Goal: Information Seeking & Learning: Learn about a topic

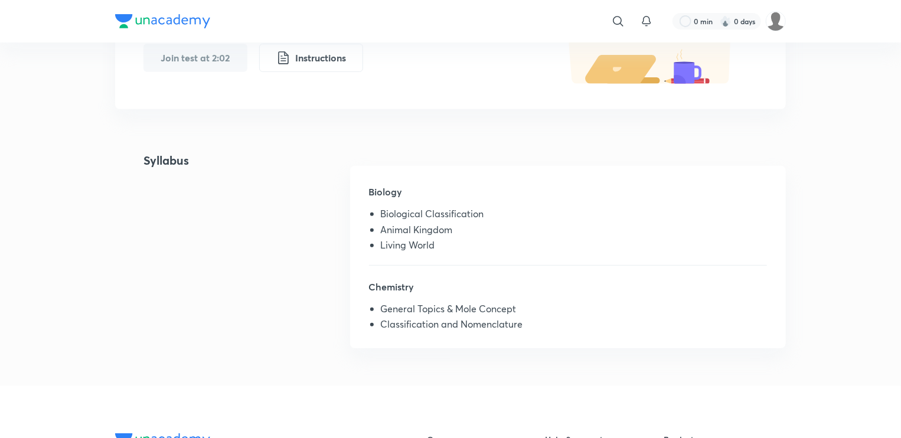
click at [324, 19] on div "​ 0 min 0 days" at bounding box center [450, 21] width 671 height 43
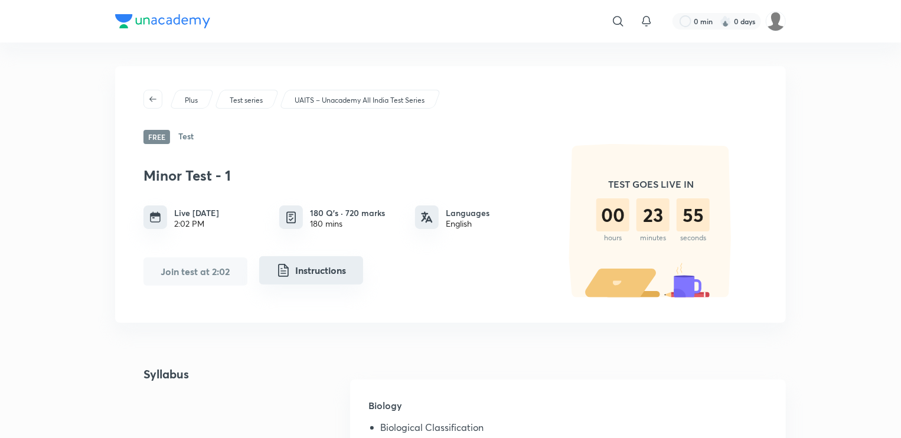
click at [307, 272] on button "Instructions" at bounding box center [311, 270] width 104 height 28
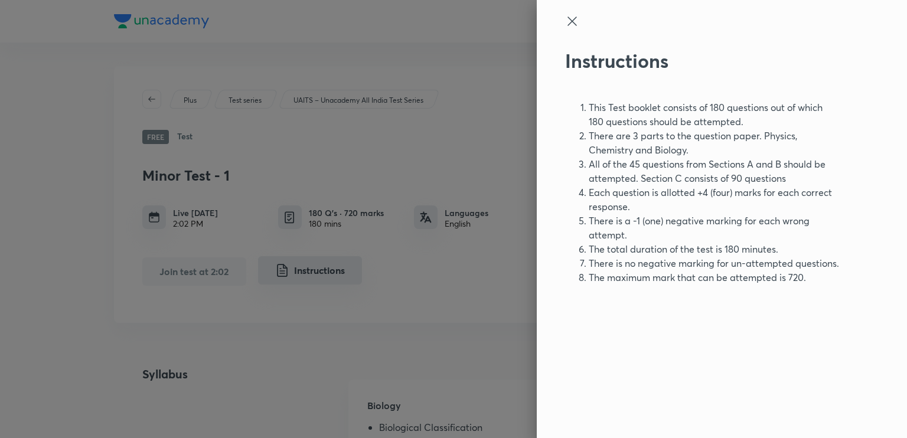
click at [307, 272] on div at bounding box center [453, 219] width 907 height 438
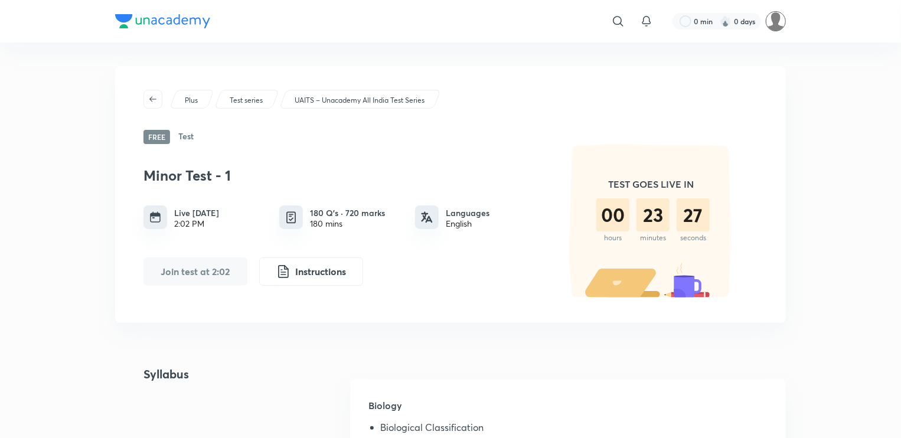
click at [770, 25] on img at bounding box center [776, 21] width 20 height 20
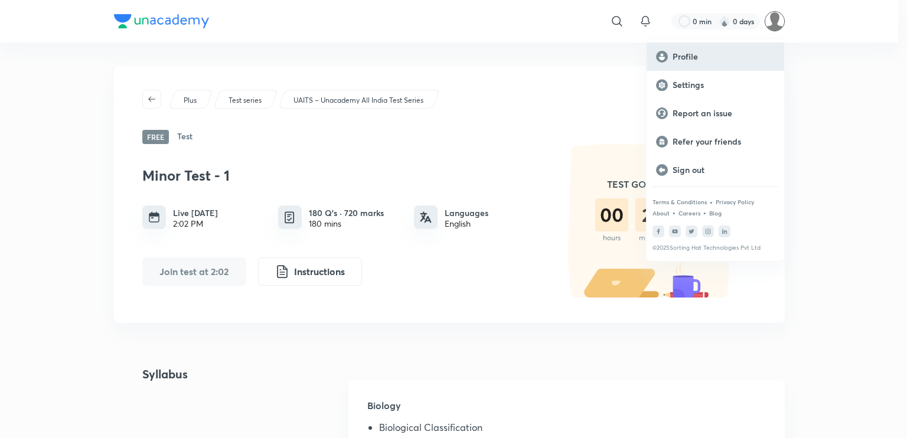
click at [712, 61] on p "Profile" at bounding box center [723, 56] width 102 height 11
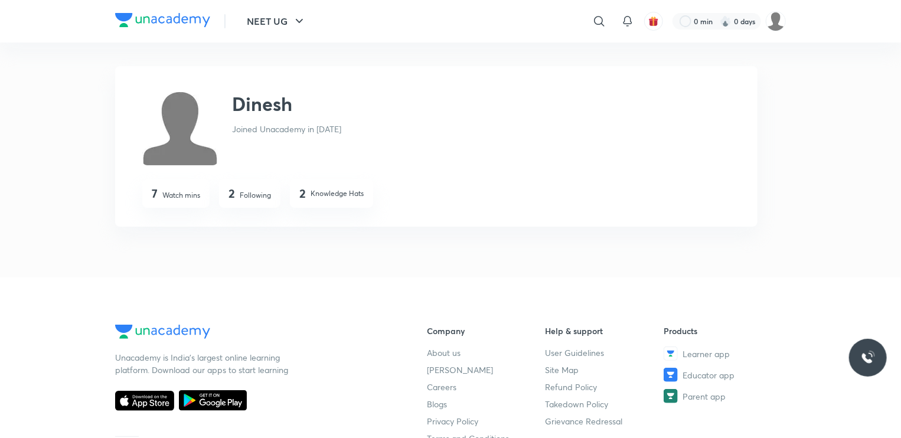
click at [245, 196] on p "Following" at bounding box center [255, 195] width 31 height 11
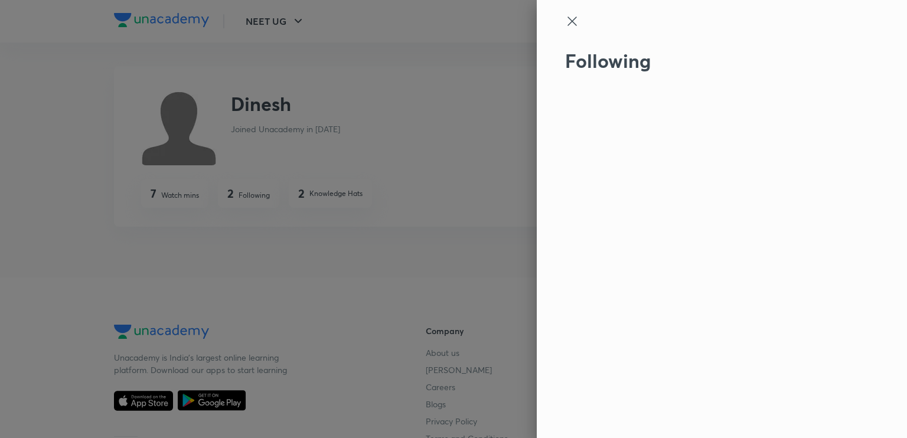
click at [571, 21] on icon at bounding box center [571, 21] width 9 height 9
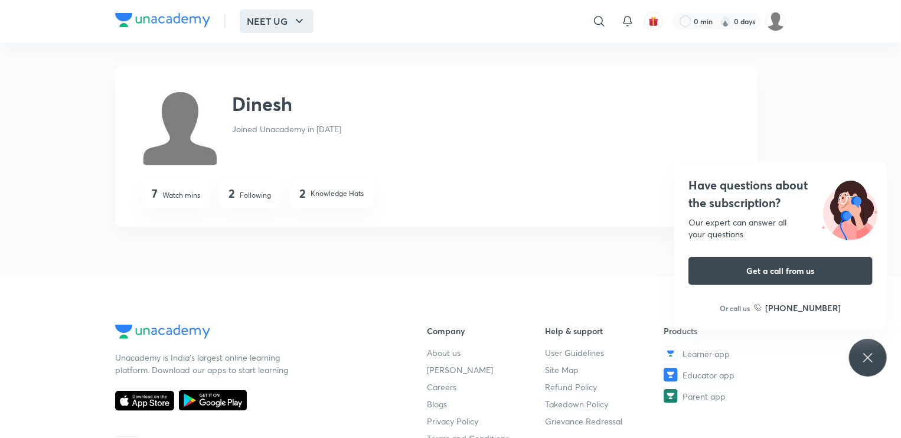
click at [298, 20] on icon "button" at bounding box center [299, 21] width 7 height 4
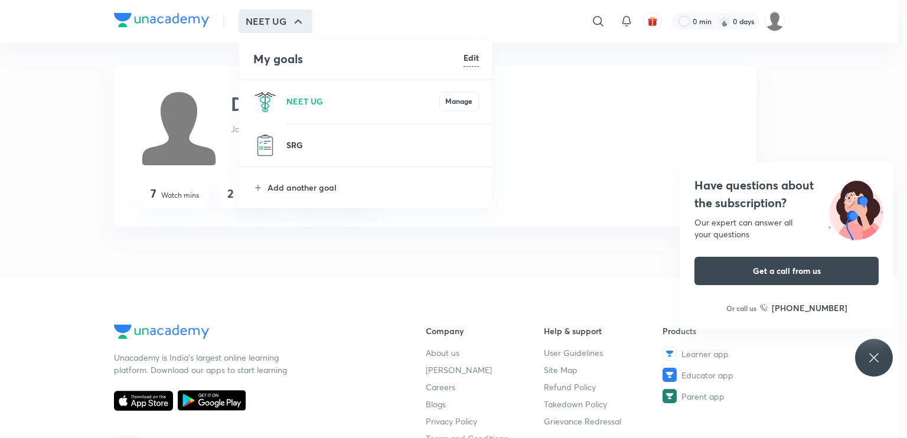
click at [296, 141] on p "SRG" at bounding box center [382, 145] width 192 height 12
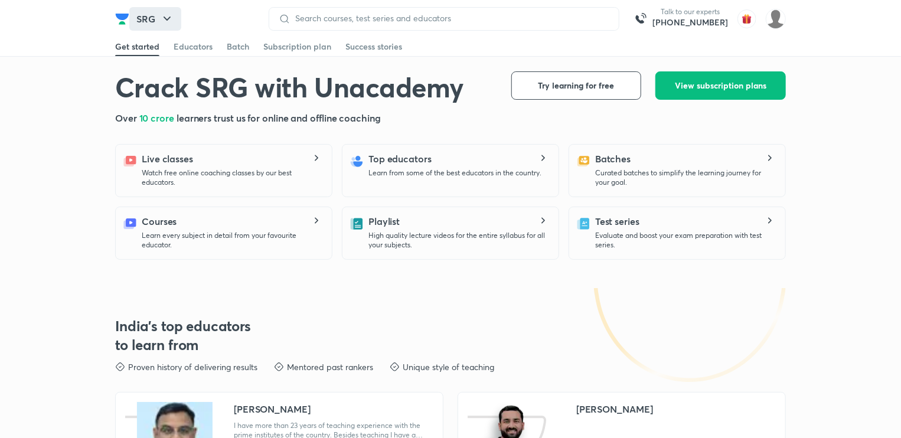
click at [160, 17] on icon "button" at bounding box center [167, 19] width 14 height 14
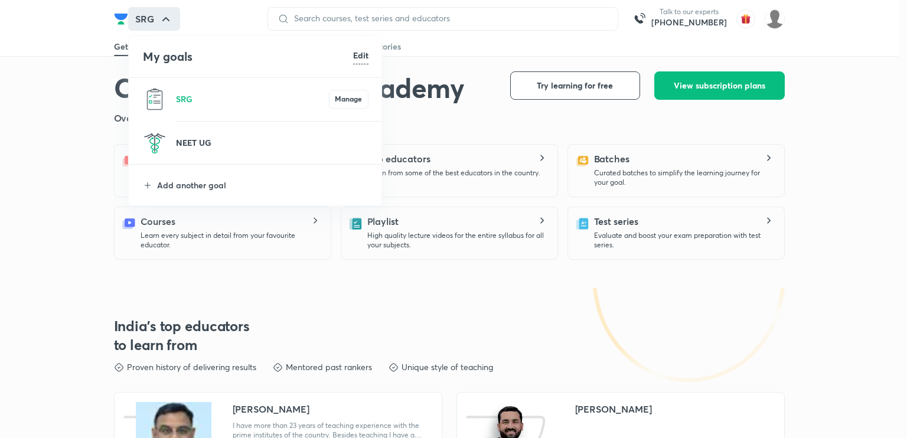
click at [196, 139] on p "NEET UG" at bounding box center [272, 142] width 192 height 12
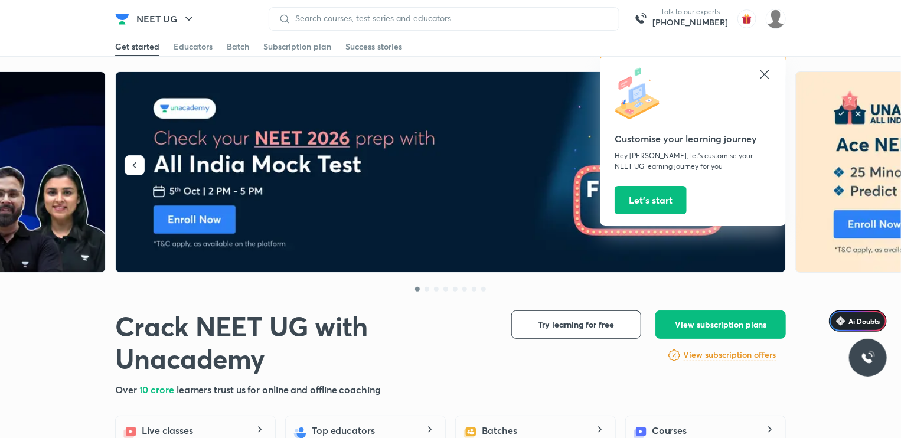
click at [759, 73] on icon at bounding box center [764, 74] width 14 height 14
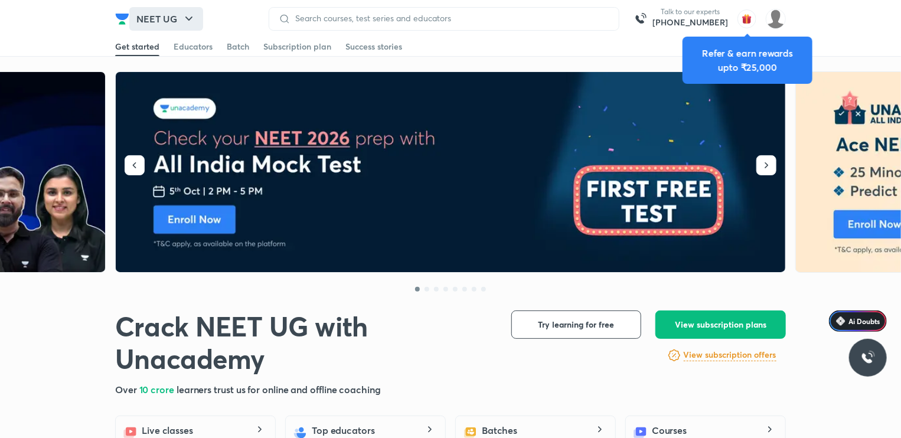
click at [170, 19] on button "NEET UG" at bounding box center [166, 19] width 74 height 24
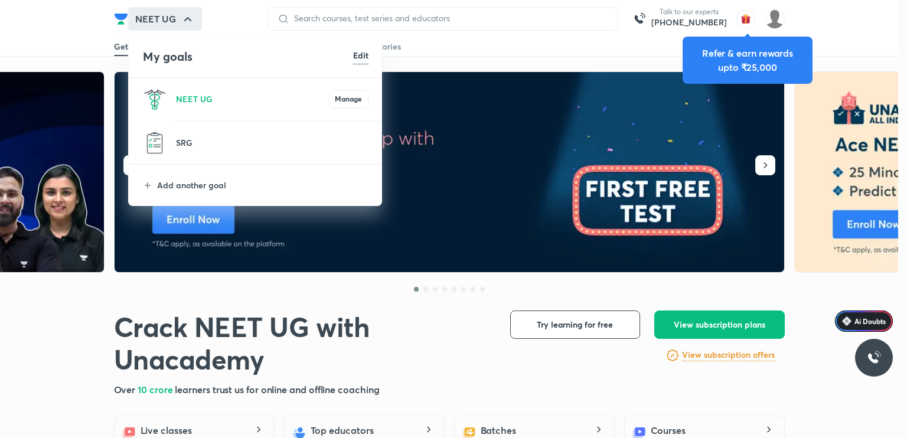
click at [205, 194] on li "Add another goal" at bounding box center [256, 185] width 254 height 41
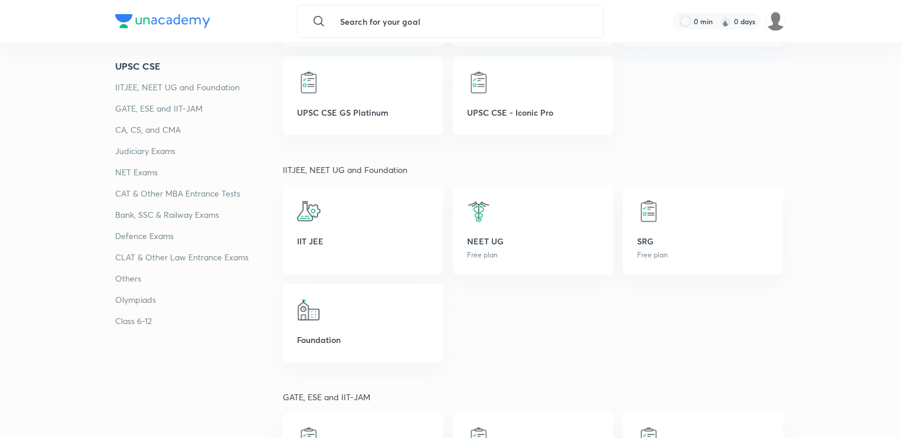
scroll to position [349, 0]
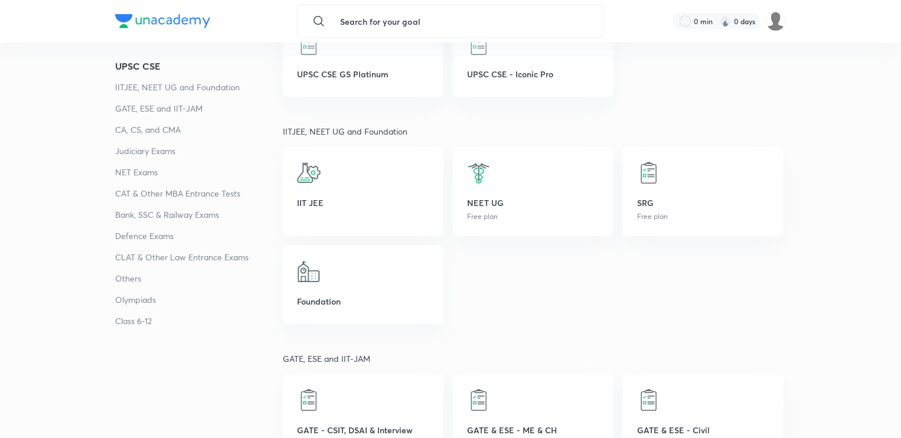
click at [142, 278] on p "Others" at bounding box center [199, 279] width 168 height 14
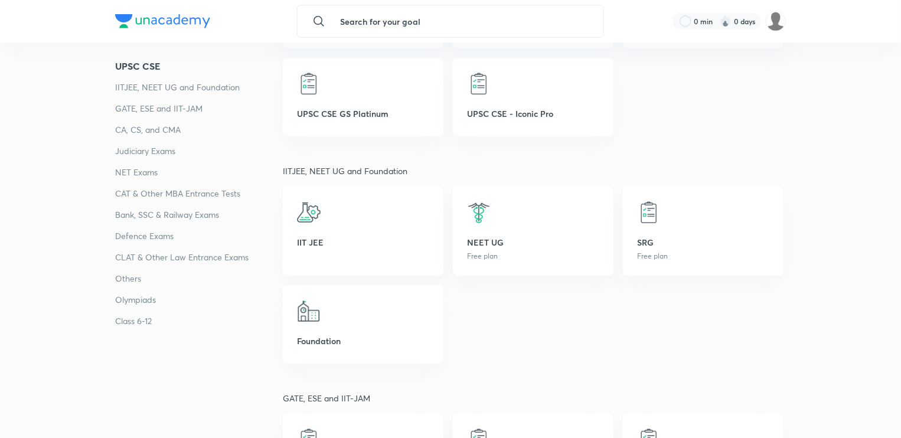
scroll to position [311, 0]
click at [541, 223] on div "NEET UG Free plan" at bounding box center [533, 229] width 161 height 89
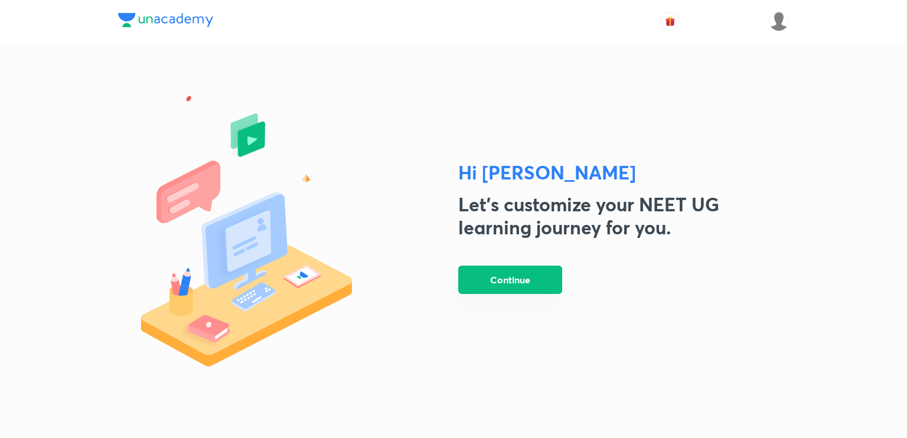
click at [512, 276] on button "Continue" at bounding box center [510, 280] width 104 height 28
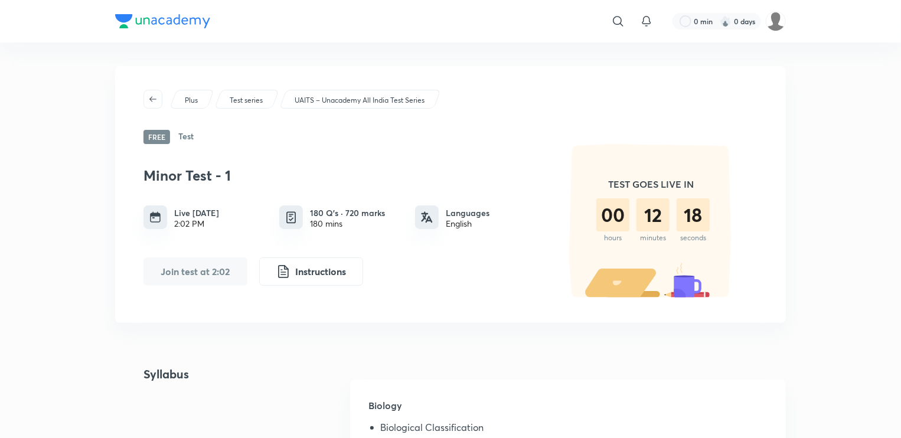
click at [182, 134] on h6 "Test" at bounding box center [185, 137] width 15 height 14
click at [240, 96] on p "Test series" at bounding box center [246, 100] width 33 height 11
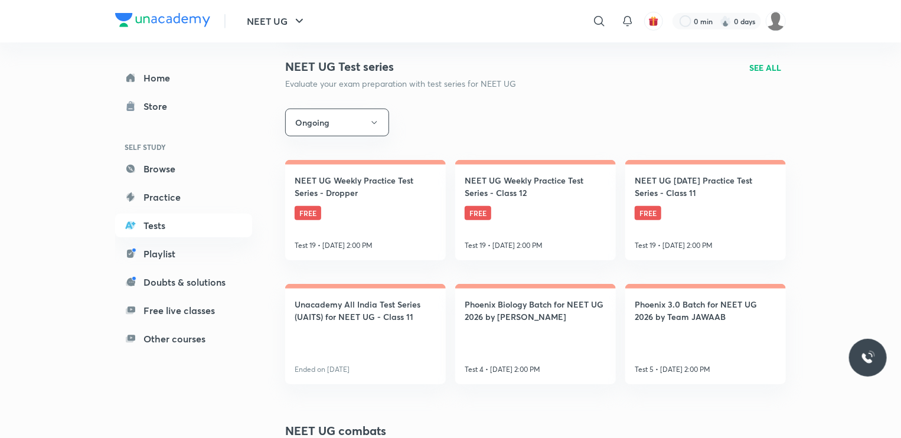
scroll to position [364, 0]
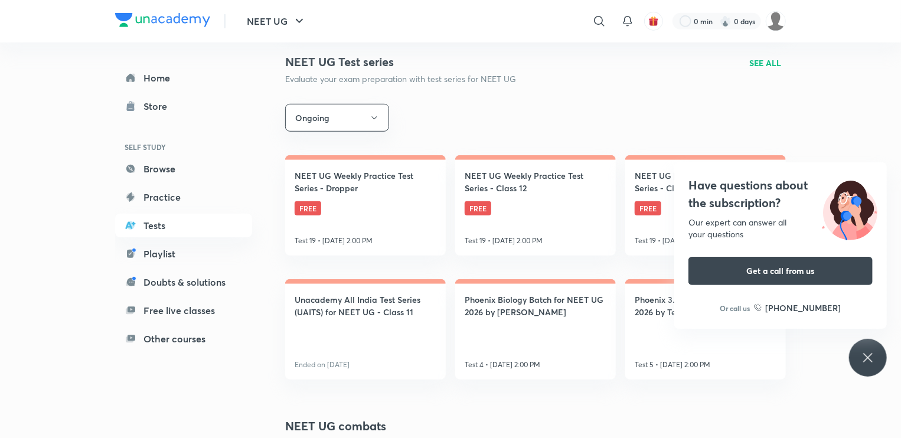
click at [868, 350] on div "Have questions about the subscription? Our expert can answer all your questions…" at bounding box center [868, 358] width 38 height 38
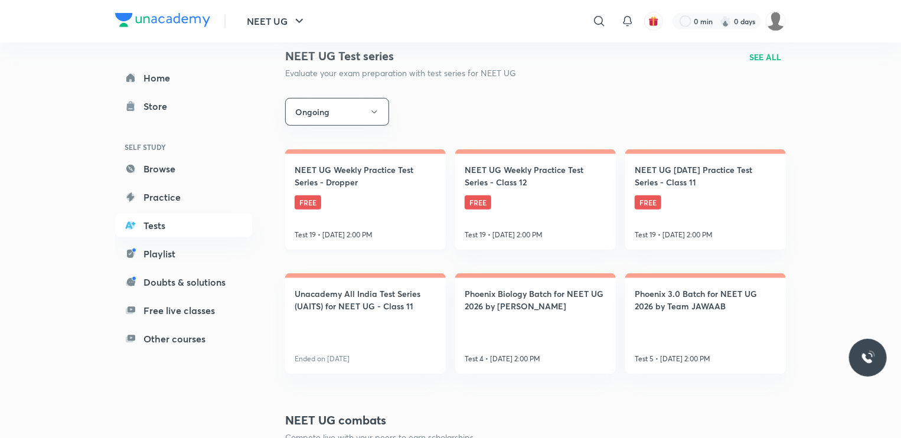
scroll to position [368, 0]
click at [390, 223] on link "NEET UG Weekly Practice Test Series - Dropper FREE Test 19 • Oct 5, 2:00 PM" at bounding box center [365, 201] width 161 height 100
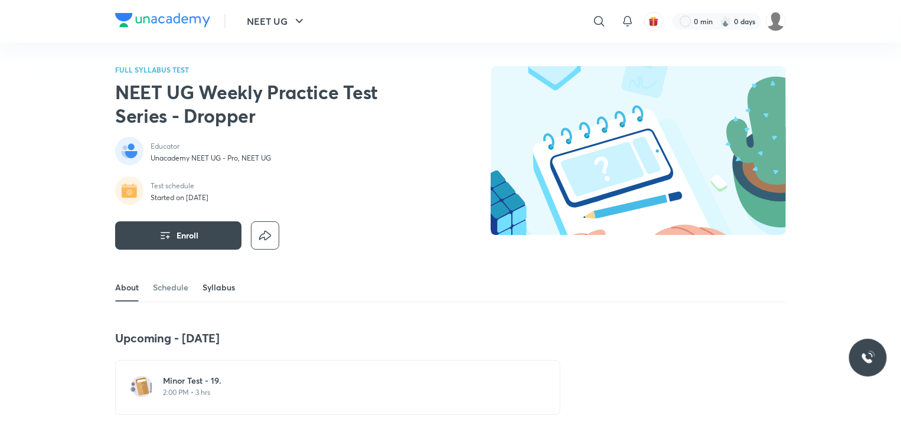
click at [216, 287] on link "Syllabus" at bounding box center [219, 287] width 32 height 28
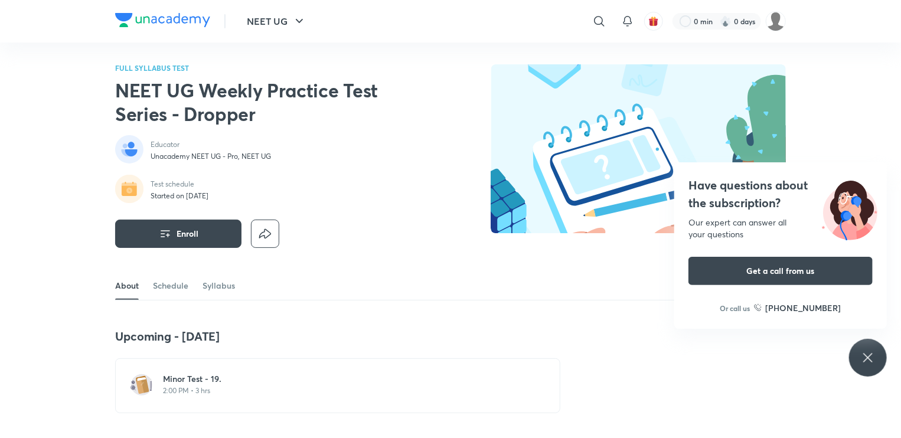
scroll to position [2, 0]
click at [164, 289] on link "Schedule" at bounding box center [170, 285] width 35 height 28
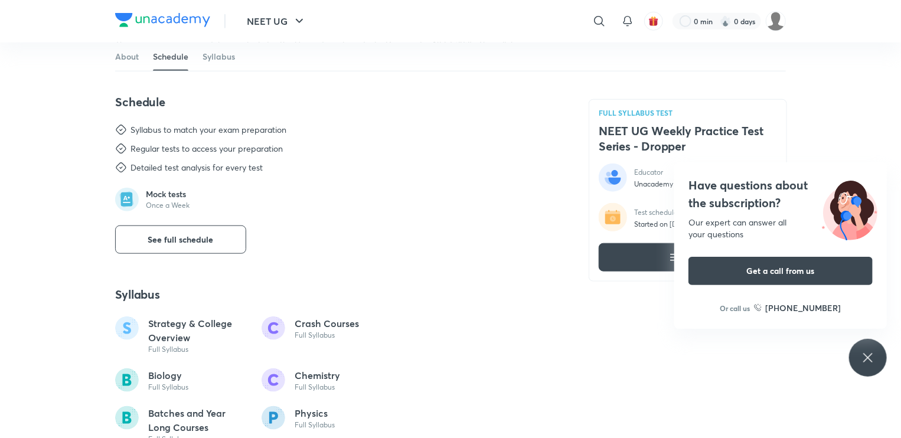
scroll to position [528, 0]
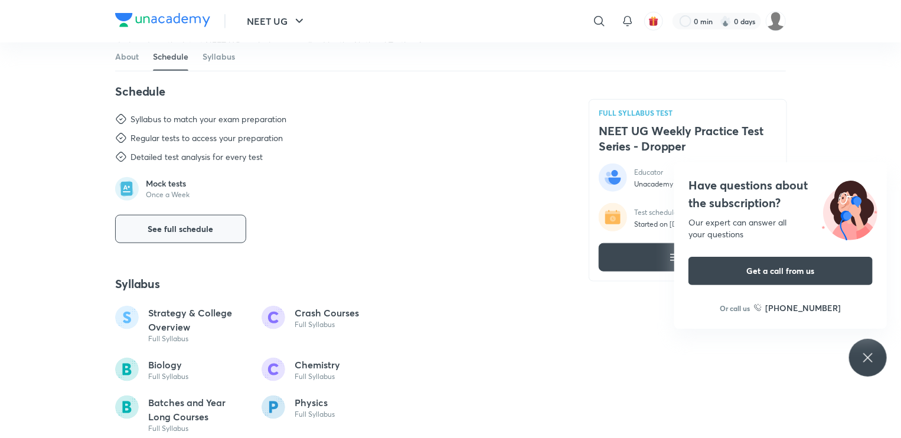
click at [203, 233] on span "See full schedule" at bounding box center [181, 229] width 66 height 12
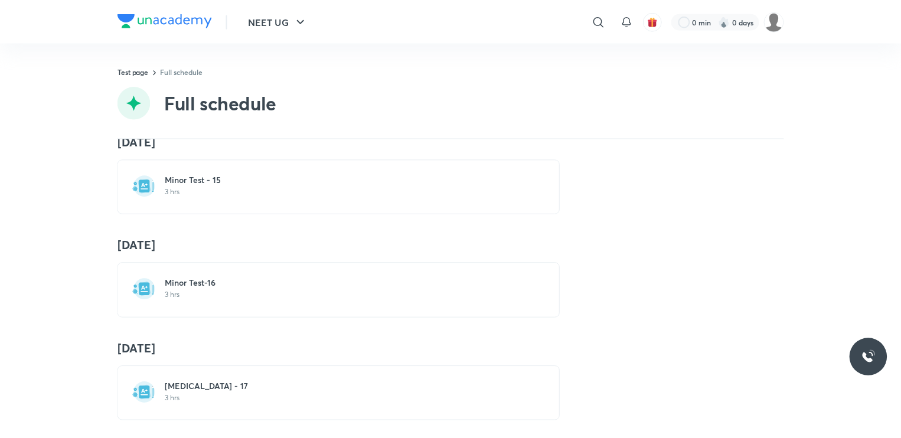
scroll to position [1792, 0]
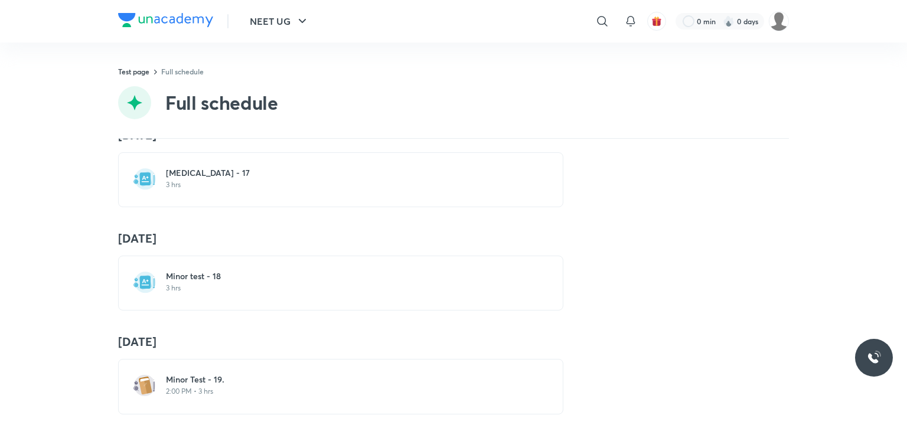
click at [276, 290] on div "Minor test - 18 3 hrs" at bounding box center [340, 283] width 445 height 55
click at [227, 270] on h6 "Minor test - 18" at bounding box center [348, 276] width 364 height 12
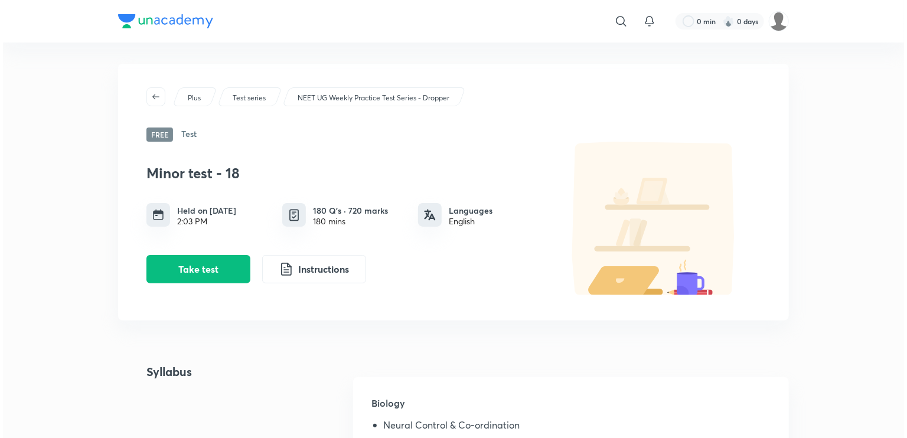
scroll to position [1, 0]
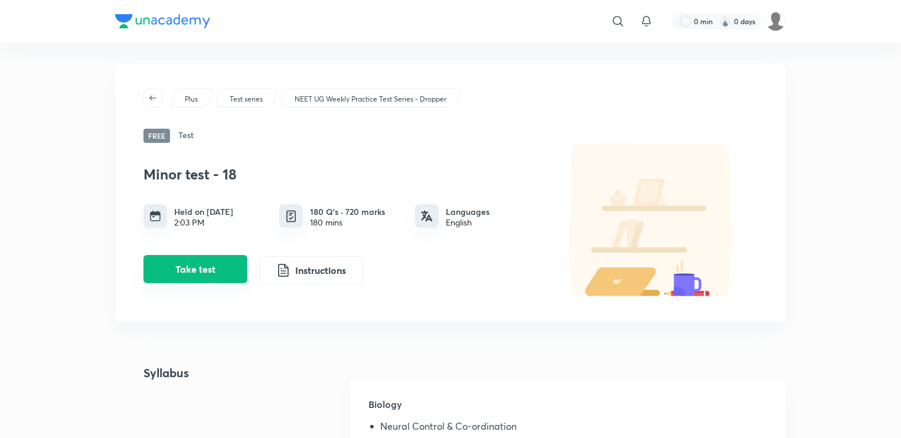
click at [205, 273] on button "Take test" at bounding box center [195, 269] width 104 height 28
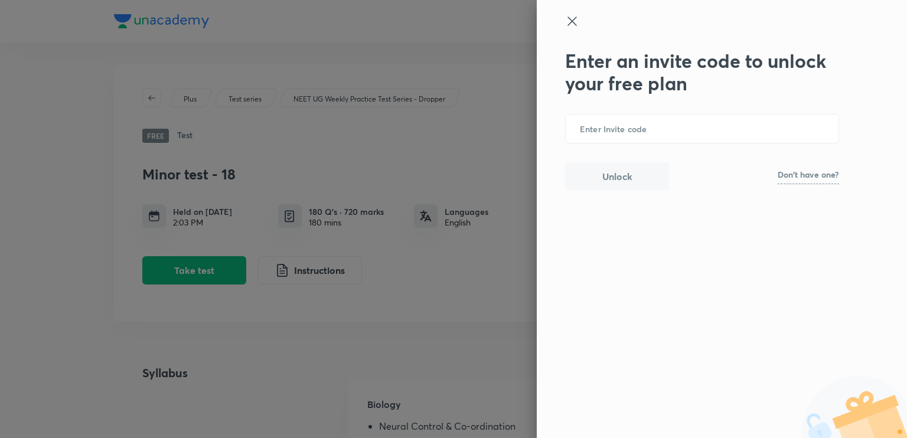
click at [827, 176] on p "Don't have one?" at bounding box center [808, 175] width 61 height 8
click at [684, 132] on input "text" at bounding box center [702, 129] width 273 height 29
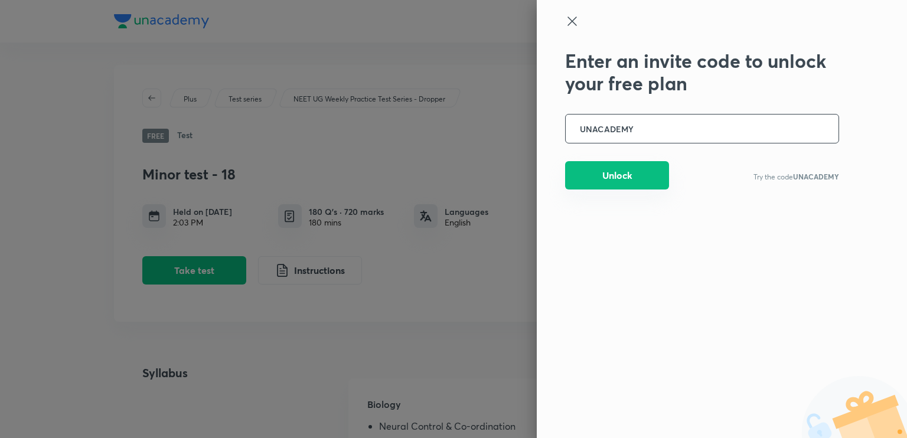
type input "UNACADEMY"
click at [635, 177] on button "Unlock" at bounding box center [617, 175] width 104 height 28
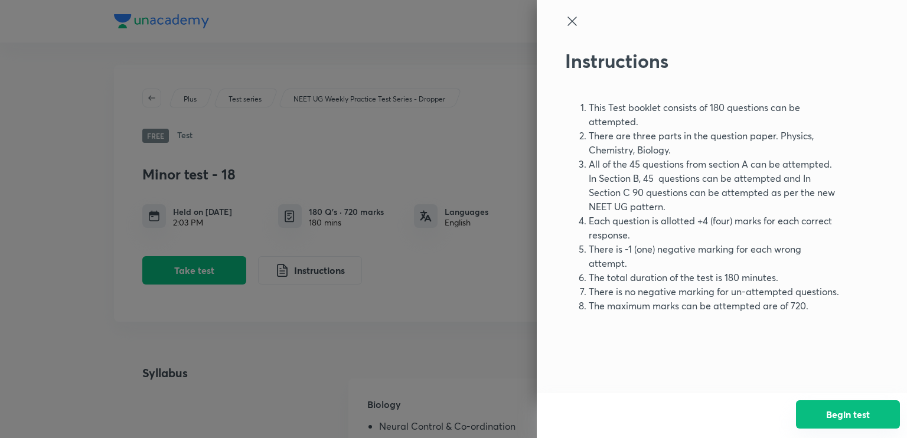
click at [827, 413] on button "Begin test" at bounding box center [848, 414] width 104 height 28
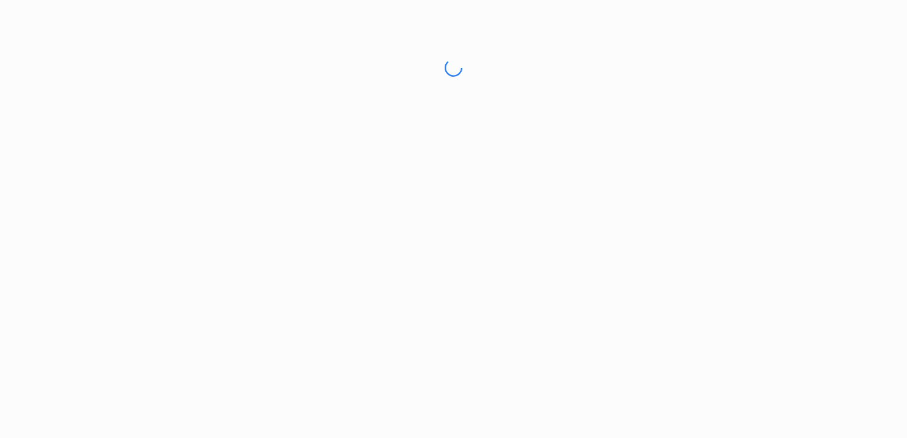
scroll to position [0, 0]
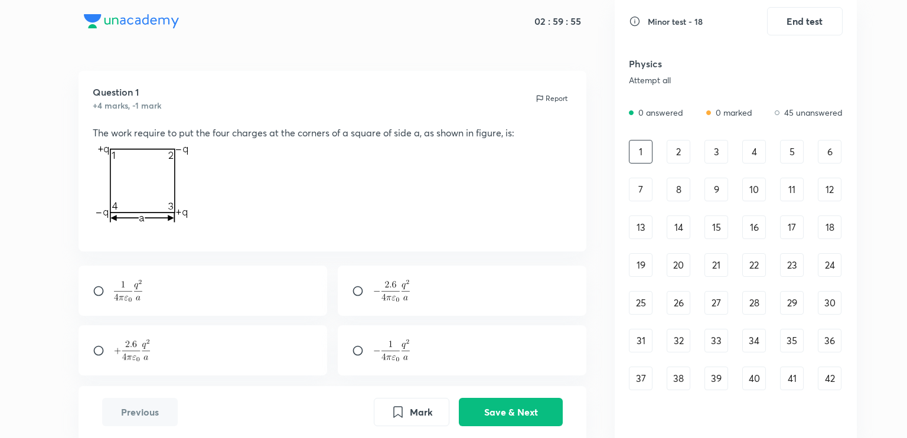
click at [644, 60] on h5 "Physics" at bounding box center [703, 64] width 149 height 14
click at [633, 61] on h5 "Physics" at bounding box center [703, 64] width 149 height 14
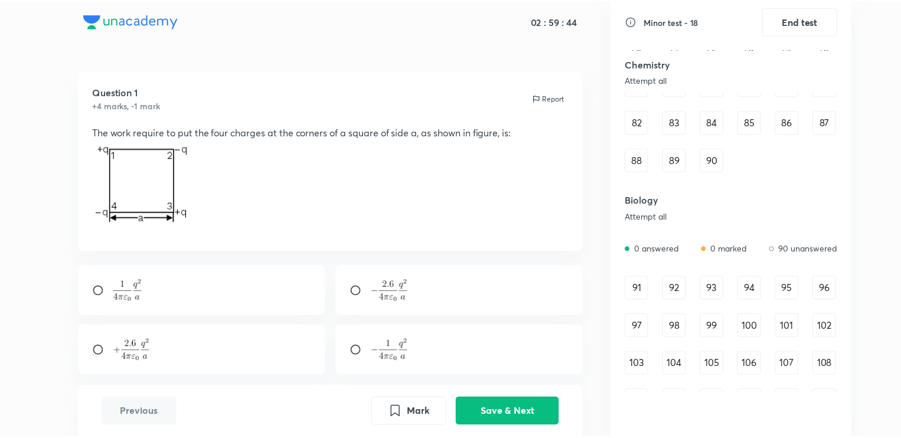
scroll to position [649, 0]
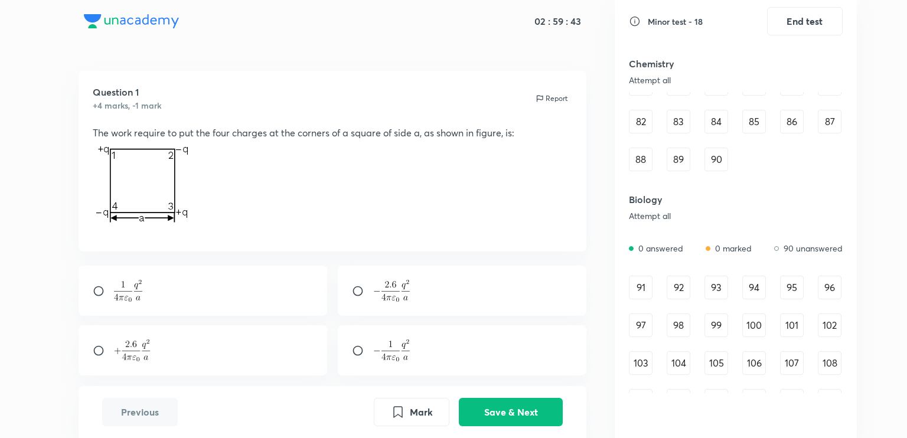
click at [641, 287] on div "91" at bounding box center [641, 288] width 24 height 24
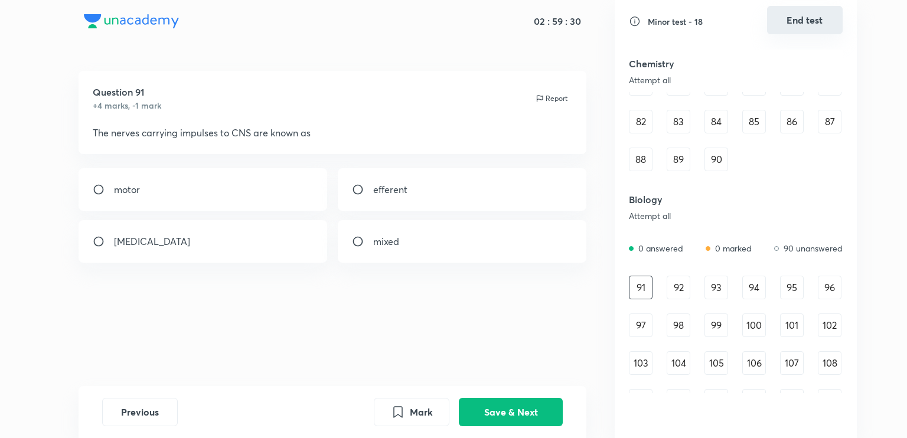
click at [807, 20] on button "End test" at bounding box center [805, 20] width 76 height 28
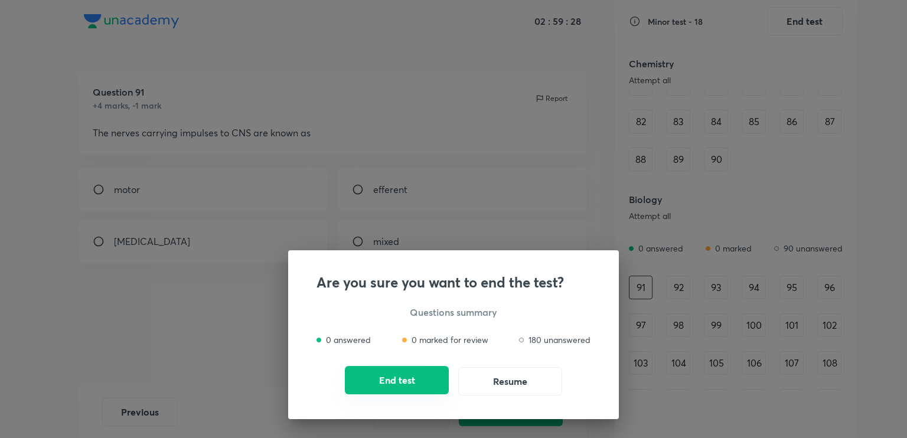
click at [409, 373] on button "End test" at bounding box center [397, 380] width 104 height 28
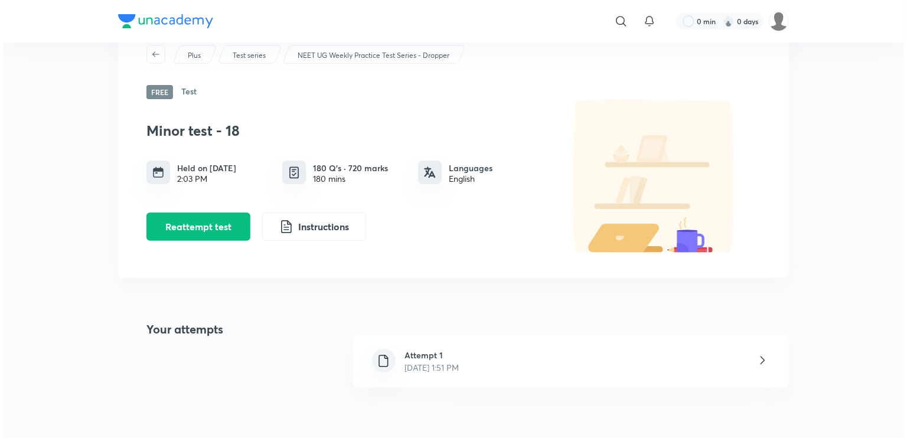
scroll to position [0, 0]
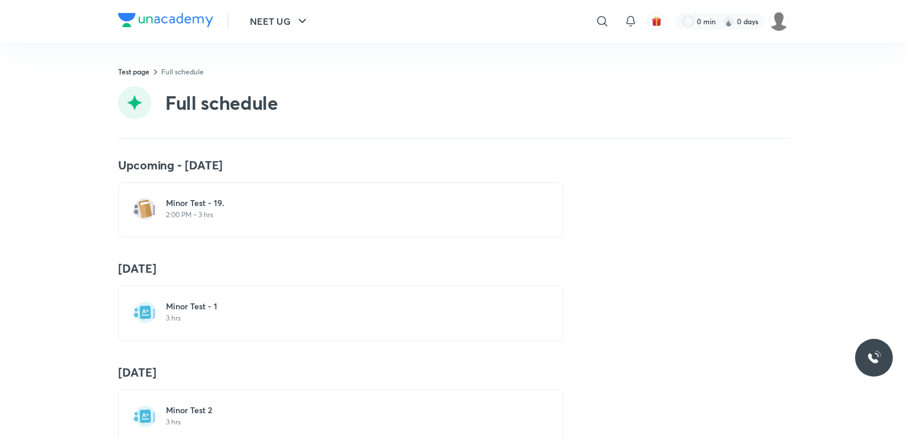
click at [274, 199] on h6 "Minor Test - 19." at bounding box center [348, 203] width 364 height 12
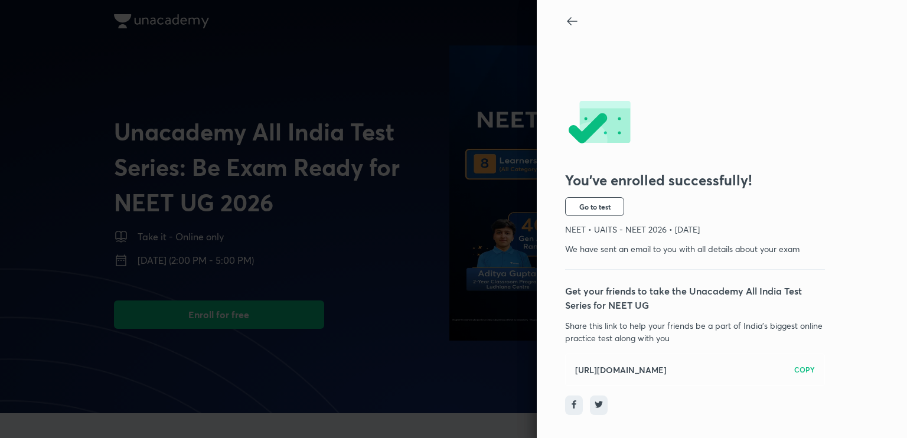
click at [545, 202] on div "You’ve enrolled successfully! Go to test NEET • UAITS - NEET 2026 • [DATE] We h…" at bounding box center [722, 219] width 370 height 438
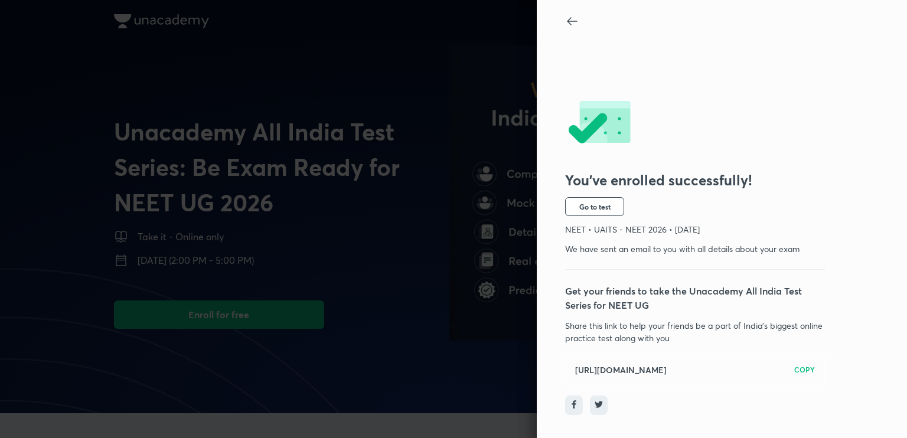
click at [478, 206] on div at bounding box center [453, 219] width 907 height 438
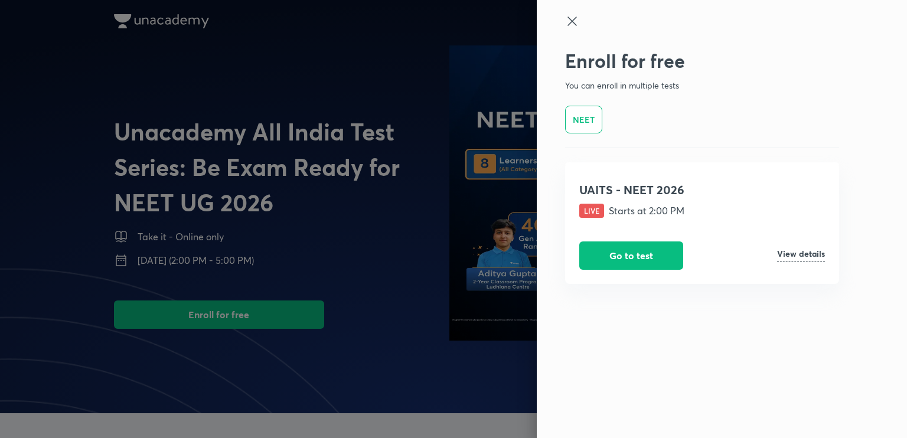
click at [573, 19] on icon at bounding box center [571, 21] width 9 height 9
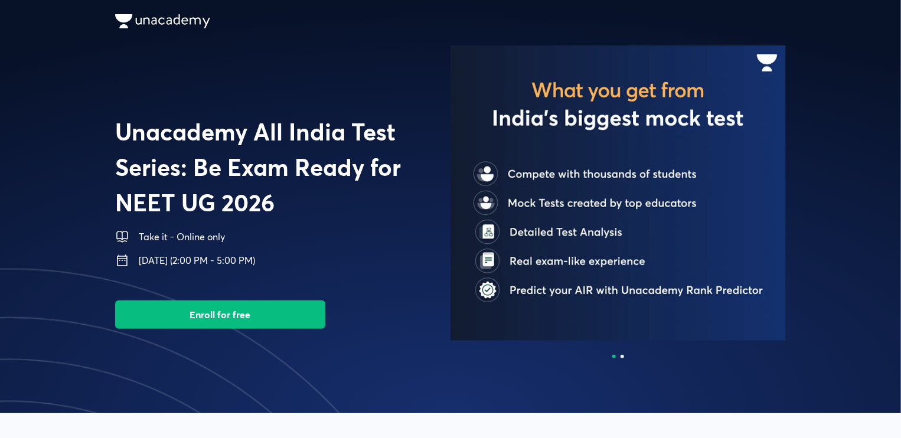
click at [182, 15] on img at bounding box center [162, 21] width 95 height 14
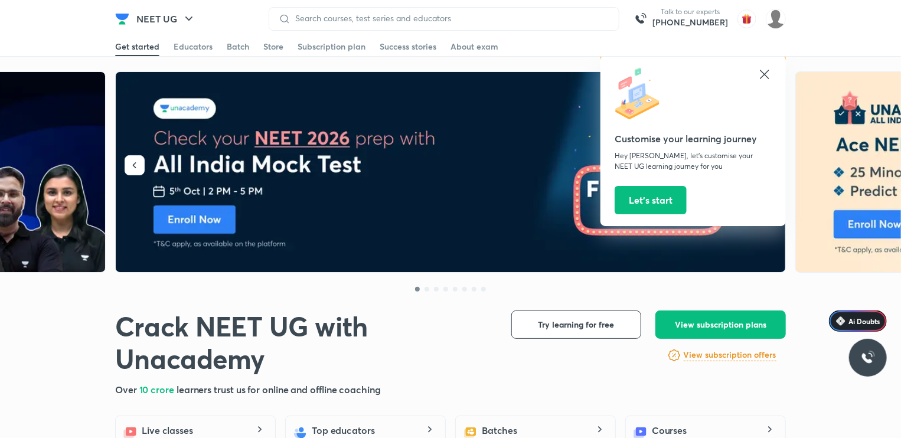
click at [763, 72] on icon at bounding box center [764, 74] width 14 height 14
